Goal: Complete application form

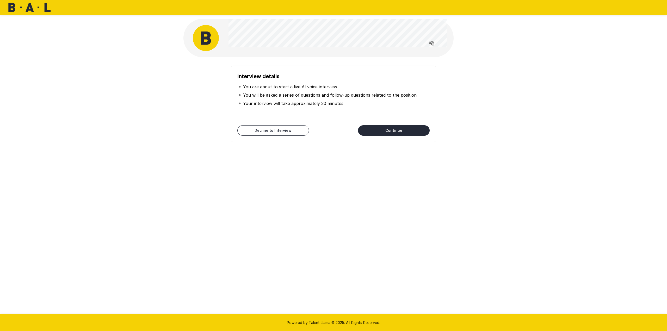
click at [389, 132] on button "Continue" at bounding box center [394, 130] width 72 height 10
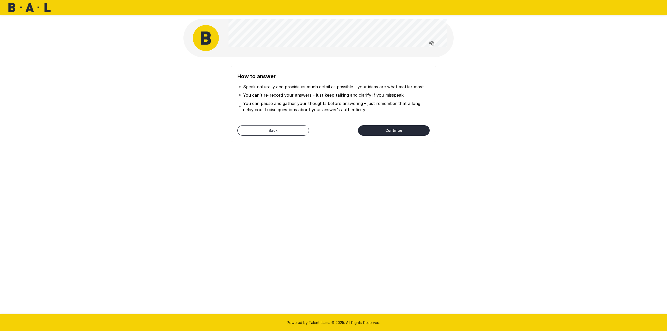
click at [430, 42] on icon "Read questions aloud" at bounding box center [431, 43] width 5 height 5
click at [409, 132] on button "Continue" at bounding box center [394, 130] width 72 height 10
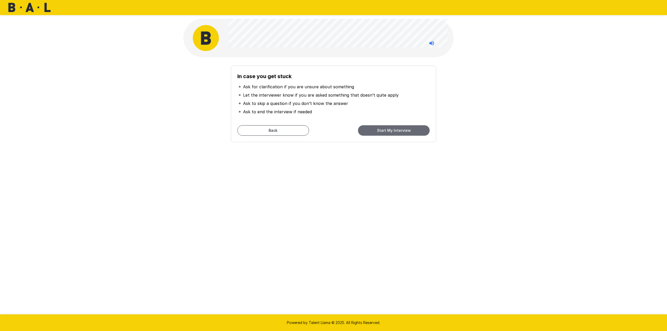
click at [394, 131] on button "Start My Interview" at bounding box center [394, 130] width 72 height 10
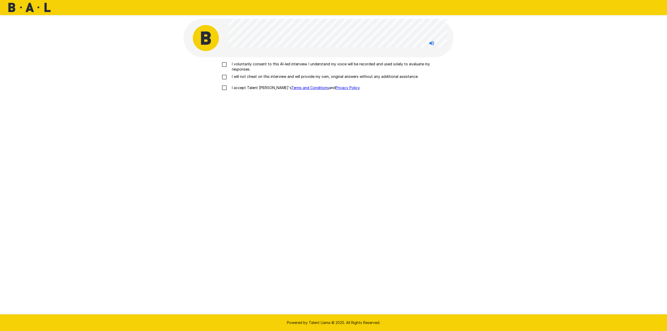
click at [310, 65] on p "I voluntarily consent to this AI-led interview. I understand my voice will be r…" at bounding box center [339, 66] width 218 height 10
click at [297, 77] on p "I will not cheat on this interview and will provide my own, original answers wi…" at bounding box center [324, 76] width 189 height 5
click at [238, 86] on p "I accept Talent Llama's Terms and Conditions and Privacy Policy ." at bounding box center [295, 87] width 130 height 5
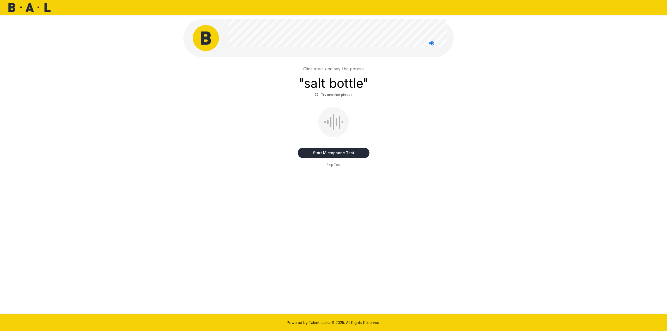
click at [328, 153] on button "Start Microphone Test" at bounding box center [334, 153] width 72 height 10
click at [357, 152] on button "Stop & Submit" at bounding box center [334, 153] width 72 height 10
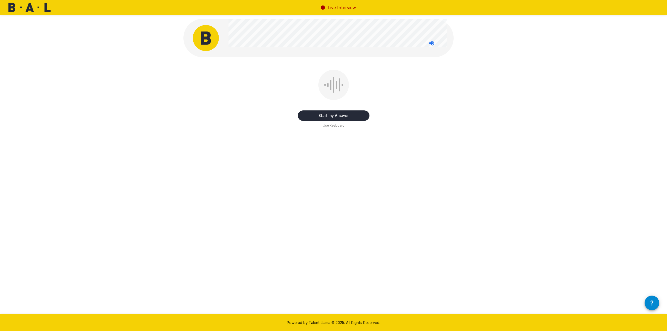
click at [359, 119] on button "Start my Answer" at bounding box center [334, 115] width 72 height 10
click at [348, 113] on button "Stop & Submit" at bounding box center [334, 115] width 72 height 10
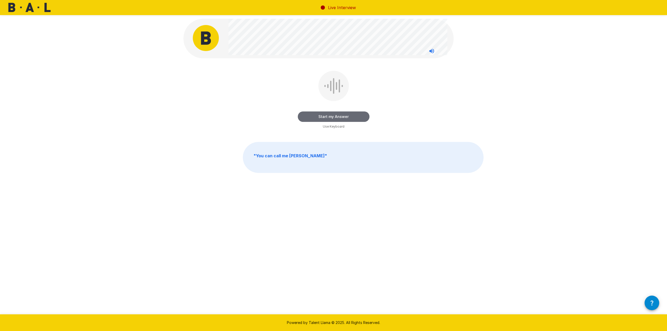
click at [341, 116] on button "Start my Answer" at bounding box center [334, 116] width 72 height 10
click at [331, 116] on button "Stop & Submit" at bounding box center [334, 116] width 72 height 10
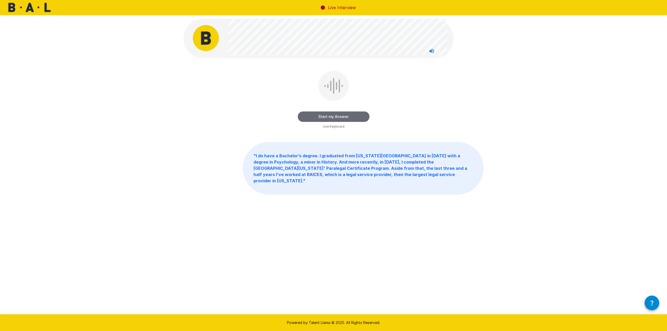
click at [331, 116] on button "Start my Answer" at bounding box center [334, 116] width 72 height 10
click at [331, 116] on button "Stop & Submit" at bounding box center [334, 116] width 72 height 10
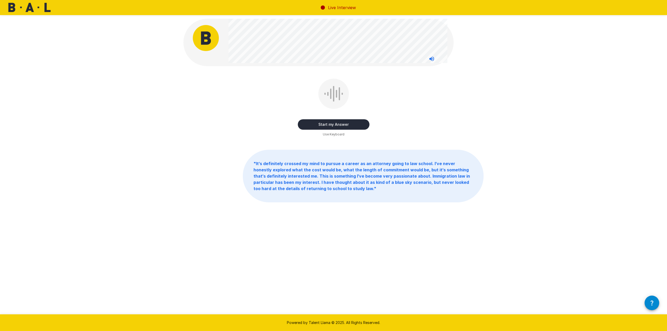
click at [314, 126] on button "Start my Answer" at bounding box center [334, 124] width 72 height 10
click at [316, 121] on button "Stop & Submit" at bounding box center [334, 124] width 72 height 10
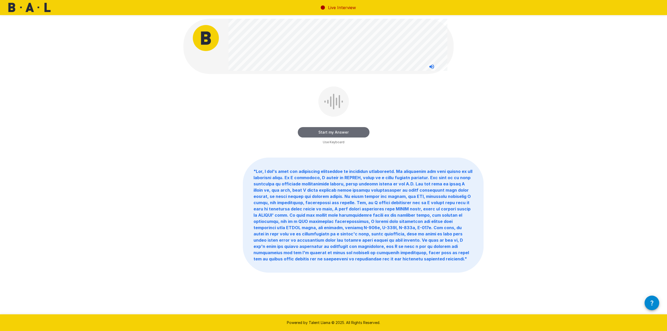
click at [363, 133] on button "Start my Answer" at bounding box center [334, 132] width 72 height 10
click at [357, 134] on button "Stop & Submit" at bounding box center [334, 132] width 72 height 10
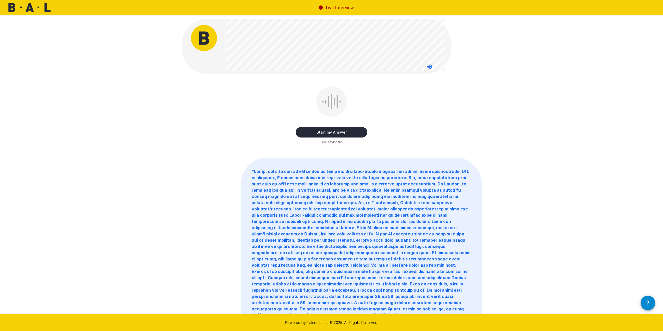
click at [349, 133] on button "Start my Answer" at bounding box center [332, 132] width 72 height 10
click at [348, 133] on button "Stop & Submit" at bounding box center [332, 132] width 72 height 10
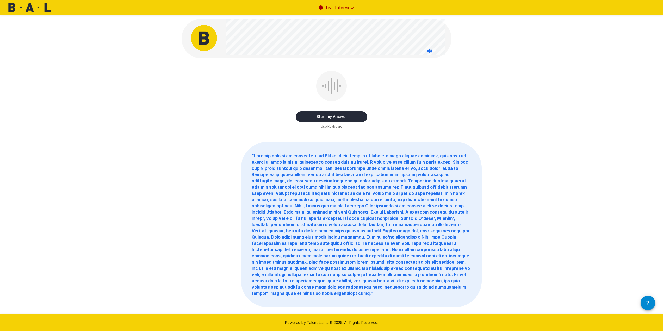
click at [360, 118] on button "Start my Answer" at bounding box center [332, 116] width 72 height 10
click at [344, 112] on button "Stop & Submit" at bounding box center [332, 116] width 72 height 10
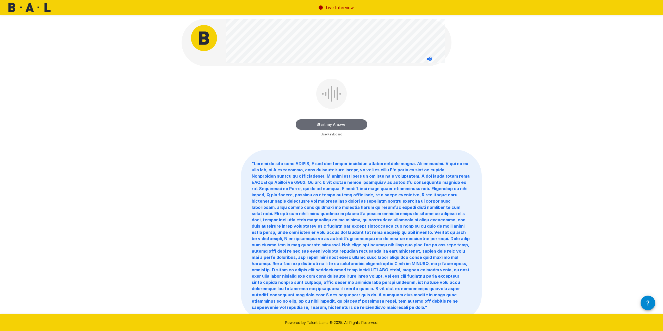
click at [345, 122] on button "Start my Answer" at bounding box center [332, 124] width 72 height 10
click at [357, 124] on button "Stop & Submit" at bounding box center [332, 124] width 72 height 10
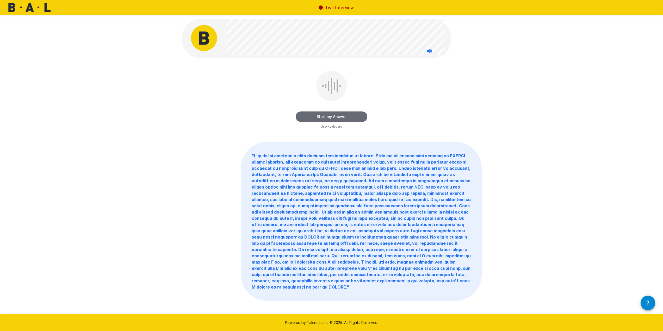
click at [353, 116] on button "Start my Answer" at bounding box center [332, 116] width 72 height 10
click at [333, 116] on button "Stopping in 0:02" at bounding box center [332, 116] width 72 height 10
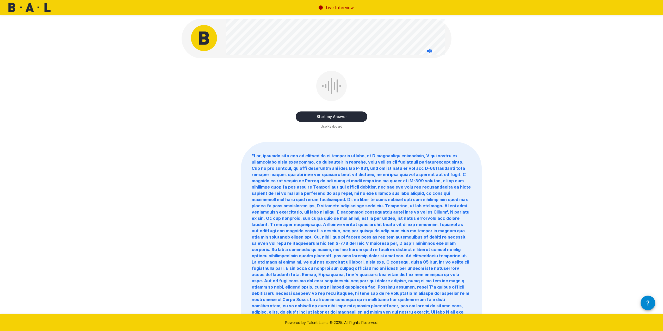
click at [311, 117] on button "Start my Answer" at bounding box center [332, 116] width 72 height 10
click at [327, 115] on button "Stop & Submit" at bounding box center [332, 116] width 72 height 10
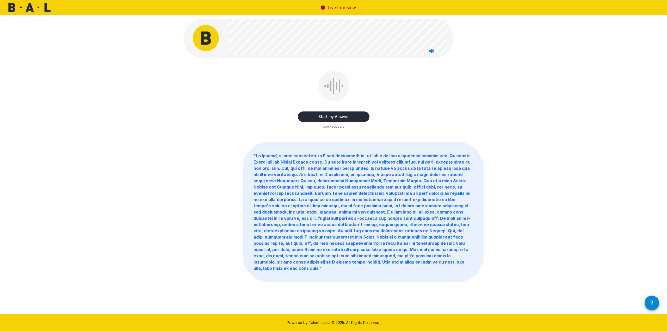
click at [351, 120] on button "Start my Answer" at bounding box center [334, 116] width 72 height 10
click at [350, 116] on button "Stop & Submit" at bounding box center [334, 116] width 72 height 10
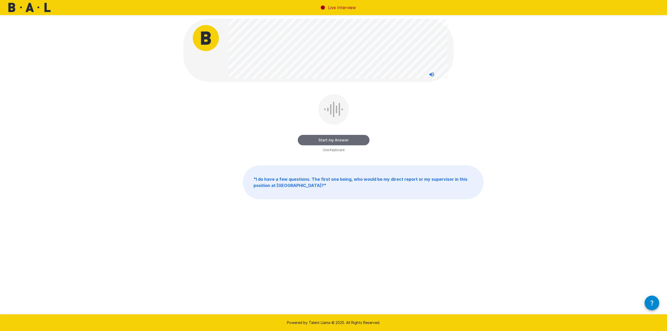
click at [352, 140] on button "Start my Answer" at bounding box center [334, 140] width 72 height 10
click at [359, 140] on button "Stop & Submit" at bounding box center [334, 140] width 72 height 10
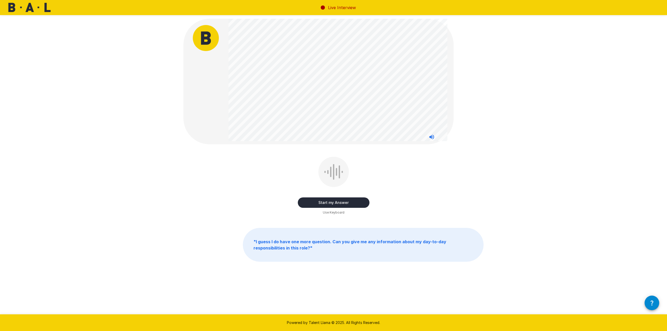
click at [354, 200] on button "Start my Answer" at bounding box center [334, 202] width 72 height 10
click at [345, 204] on button "Stop & Submit" at bounding box center [334, 202] width 72 height 10
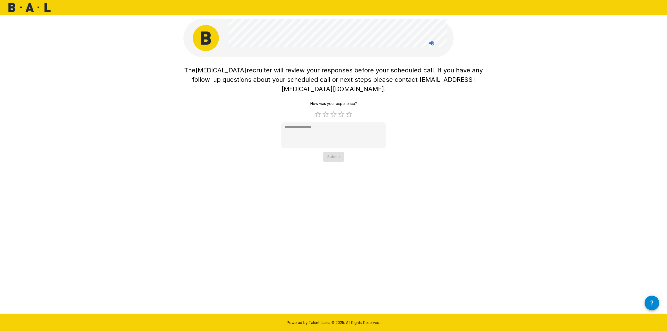
click at [364, 99] on div "How was your experience? 1 Star 2 Stars 3 Stars 4 Stars 5 Stars Empty * Submit" at bounding box center [333, 130] width 104 height 63
